Goal: Task Accomplishment & Management: Manage account settings

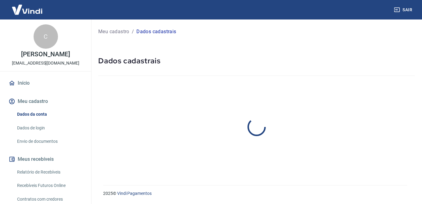
select select "RS"
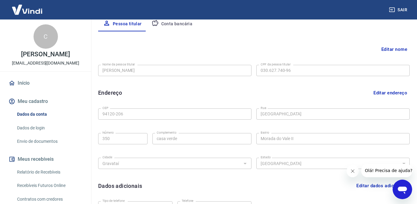
scroll to position [148, 0]
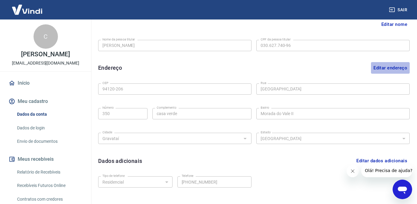
click at [387, 68] on button "Editar endereço" at bounding box center [390, 68] width 39 height 12
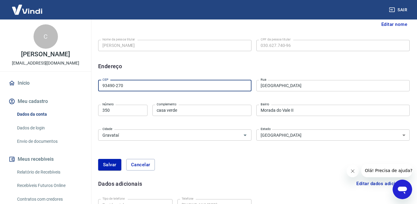
type input "93490-270"
click at [286, 62] on div "Endereço Editar endereço" at bounding box center [254, 66] width 312 height 8
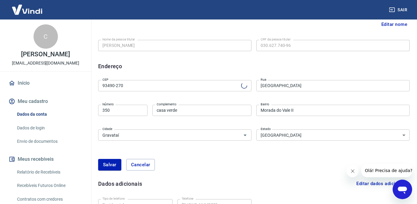
type input "[PERSON_NAME]"
type input "Lomba Grande"
type input "[GEOGRAPHIC_DATA]"
click at [120, 113] on input "350" at bounding box center [122, 110] width 49 height 11
type input "3"
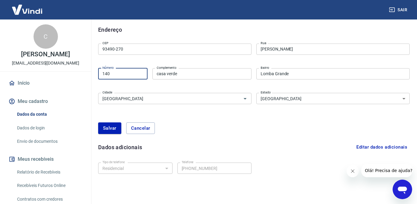
scroll to position [195, 0]
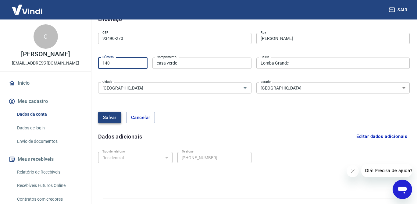
type input "140"
click at [111, 116] on button "Salvar" at bounding box center [109, 118] width 23 height 12
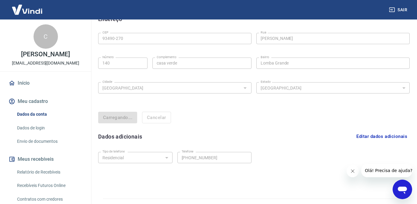
scroll to position [175, 0]
select select "RS"
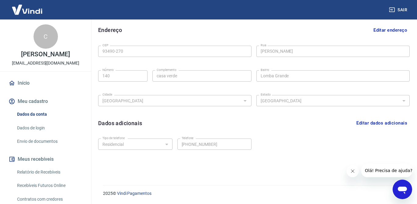
scroll to position [0, 0]
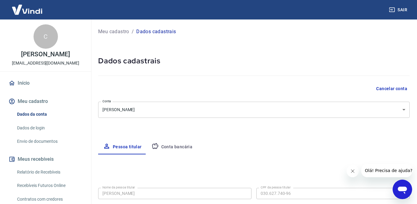
click at [185, 145] on button "Conta bancária" at bounding box center [172, 147] width 51 height 15
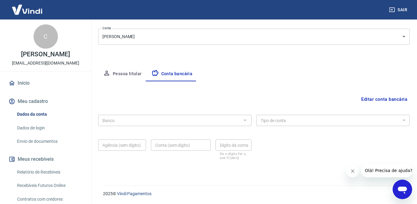
click at [387, 100] on button "Editar conta bancária" at bounding box center [384, 100] width 51 height 12
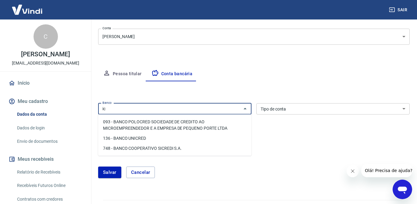
type input "i"
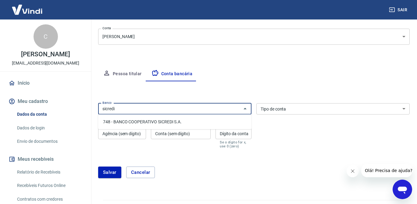
click at [134, 121] on li "748 - BANCO COOPERATIVO SICREDI S.A." at bounding box center [174, 122] width 153 height 10
type input "748 - BANCO COOPERATIVO SICREDI S.A."
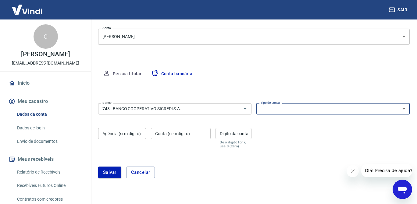
select select "1"
click at [125, 135] on input "Agência (sem dígito)" at bounding box center [122, 133] width 48 height 11
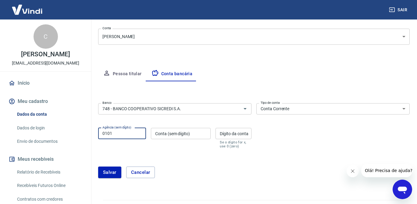
type input "0101"
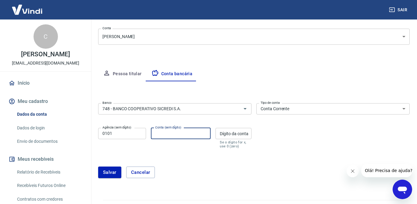
click at [179, 135] on input "Conta (sem dígito)" at bounding box center [181, 133] width 60 height 11
type input "02634"
click at [238, 134] on input "Dígito da conta" at bounding box center [234, 133] width 36 height 11
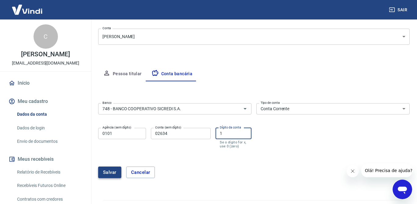
type input "1"
click at [107, 172] on button "Salvar" at bounding box center [109, 173] width 23 height 12
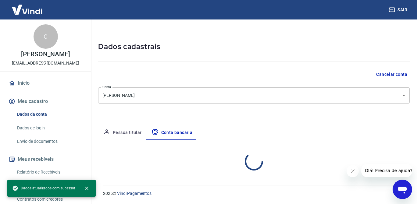
scroll to position [14, 0]
select select "1"
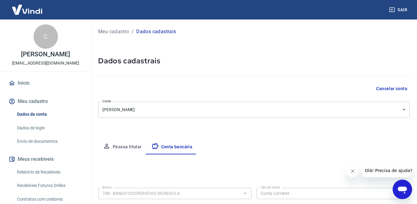
scroll to position [73, 0]
